Goal: Check status: Check status

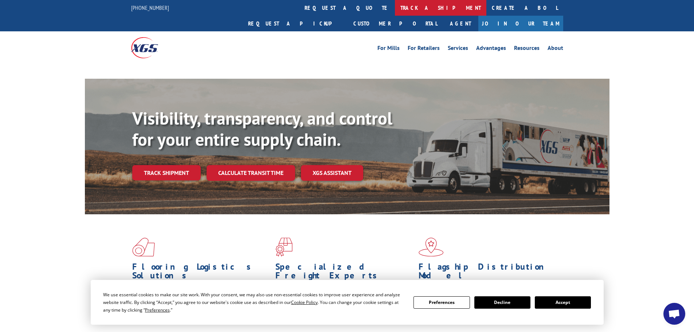
click at [395, 8] on link "track a shipment" at bounding box center [440, 8] width 91 height 16
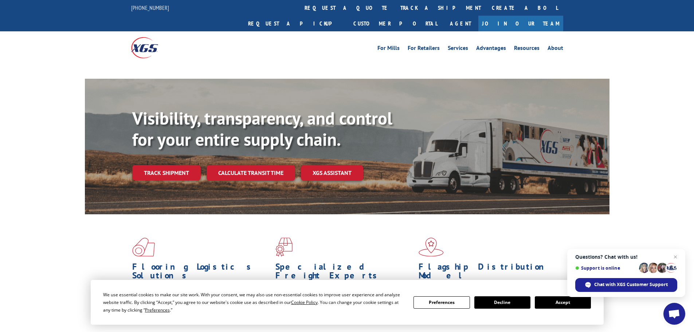
click at [556, 303] on button "Accept" at bounding box center [563, 302] width 56 height 12
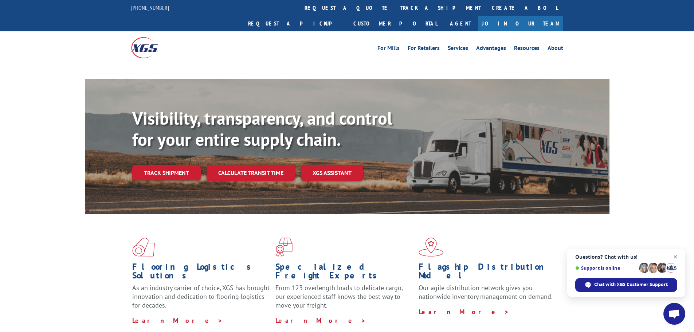
click at [677, 255] on span "Close chat" at bounding box center [675, 256] width 9 height 9
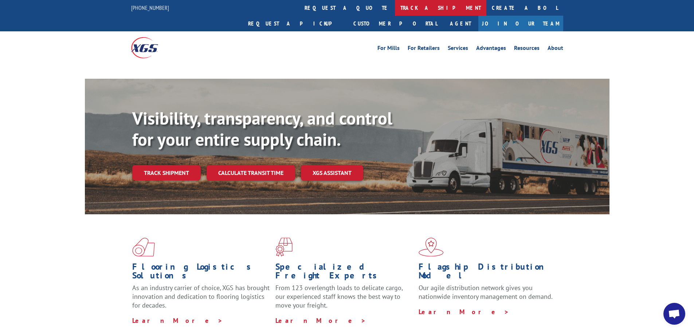
click at [395, 9] on link "track a shipment" at bounding box center [440, 8] width 91 height 16
